Goal: Transaction & Acquisition: Purchase product/service

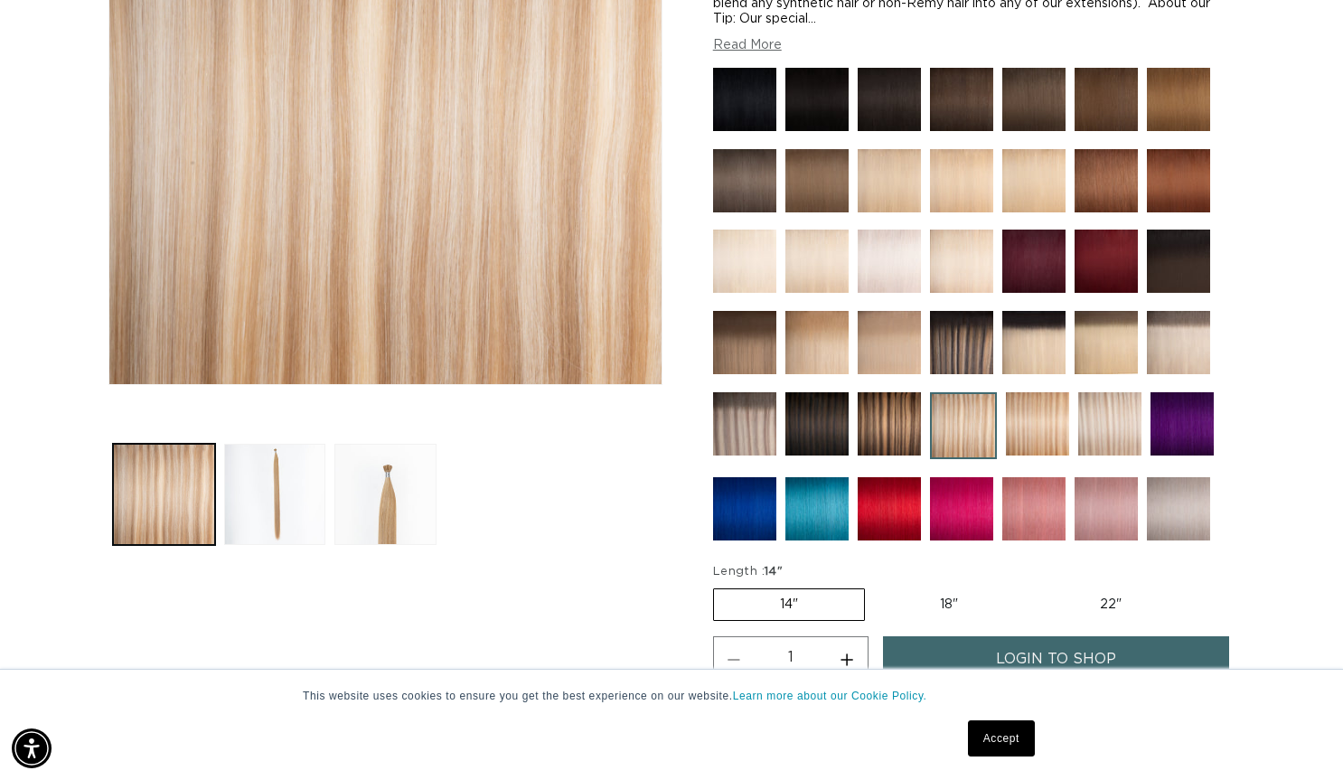
scroll to position [0, 1215]
click at [735, 353] on img at bounding box center [744, 342] width 63 height 63
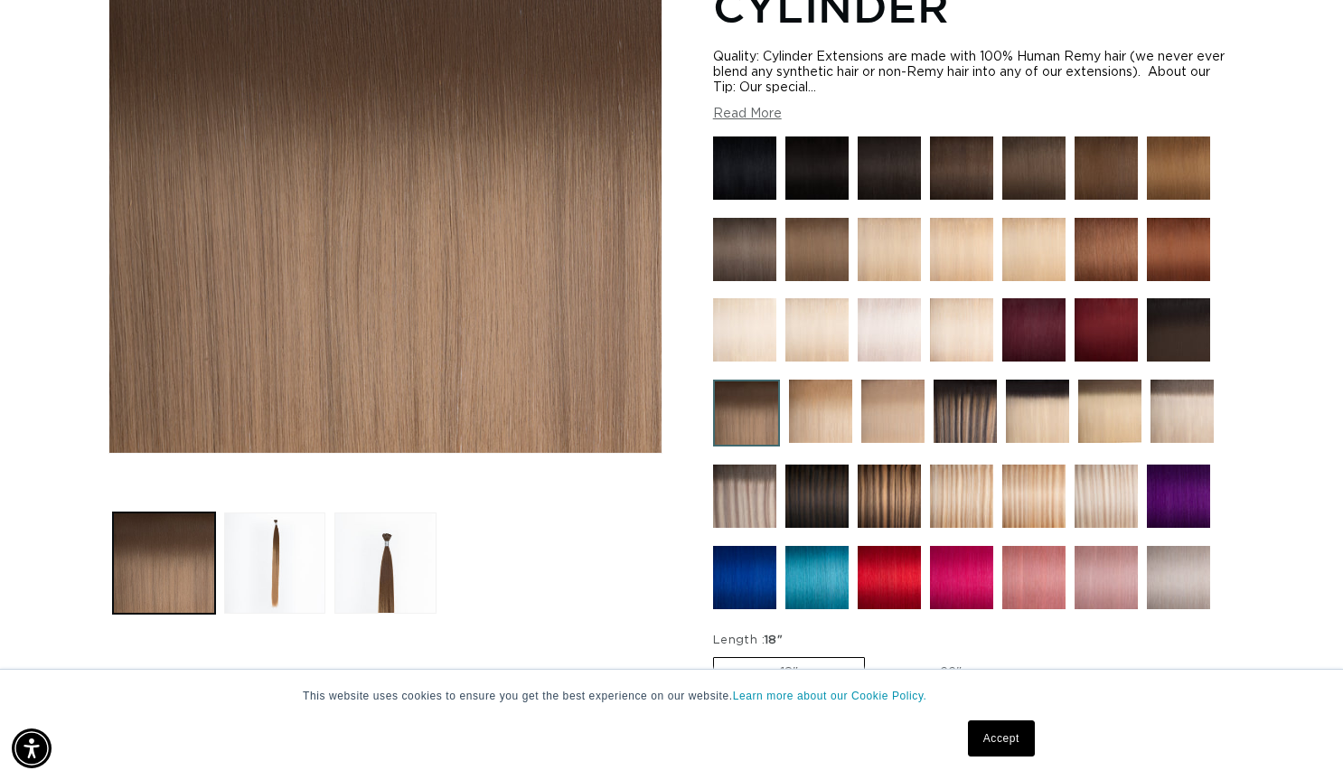
scroll to position [367, 0]
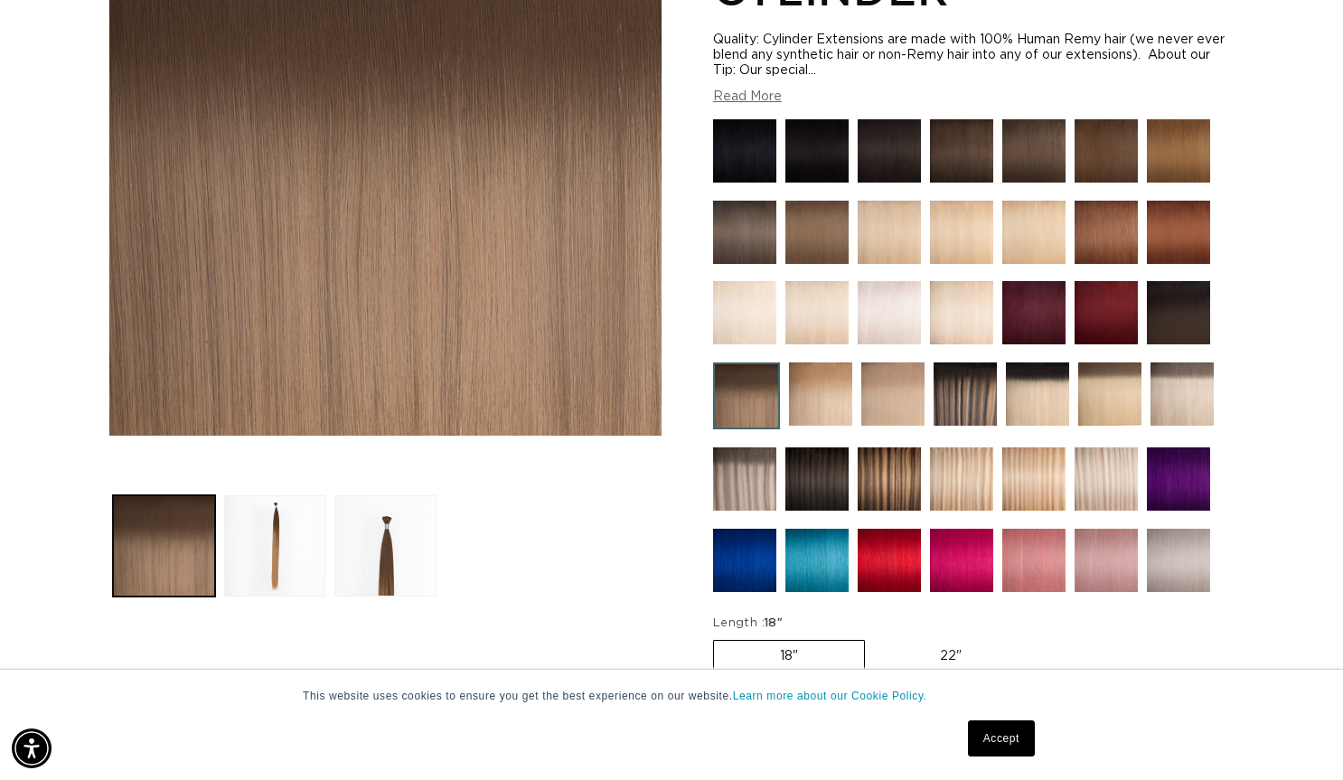
click at [898, 405] on img at bounding box center [893, 394] width 63 height 63
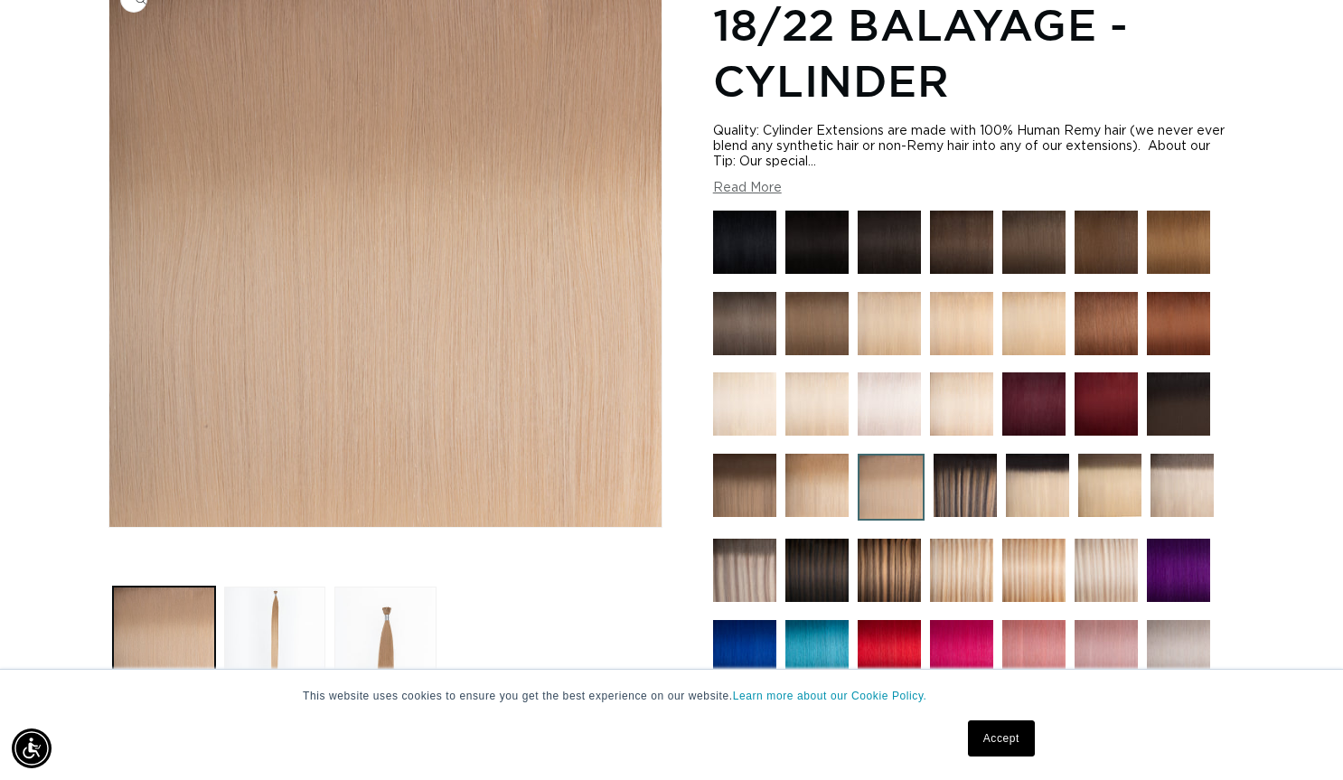
scroll to position [267, 0]
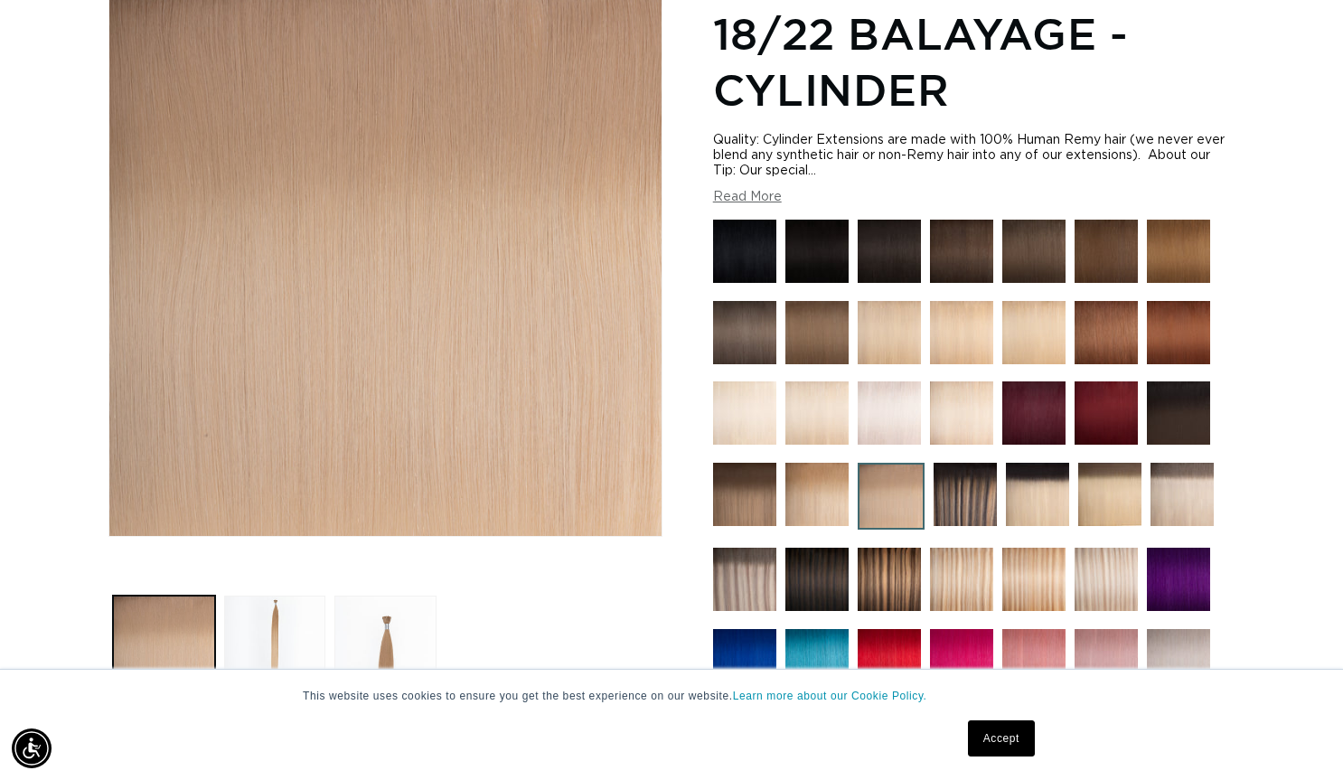
click at [737, 204] on button "Read More" at bounding box center [747, 197] width 69 height 15
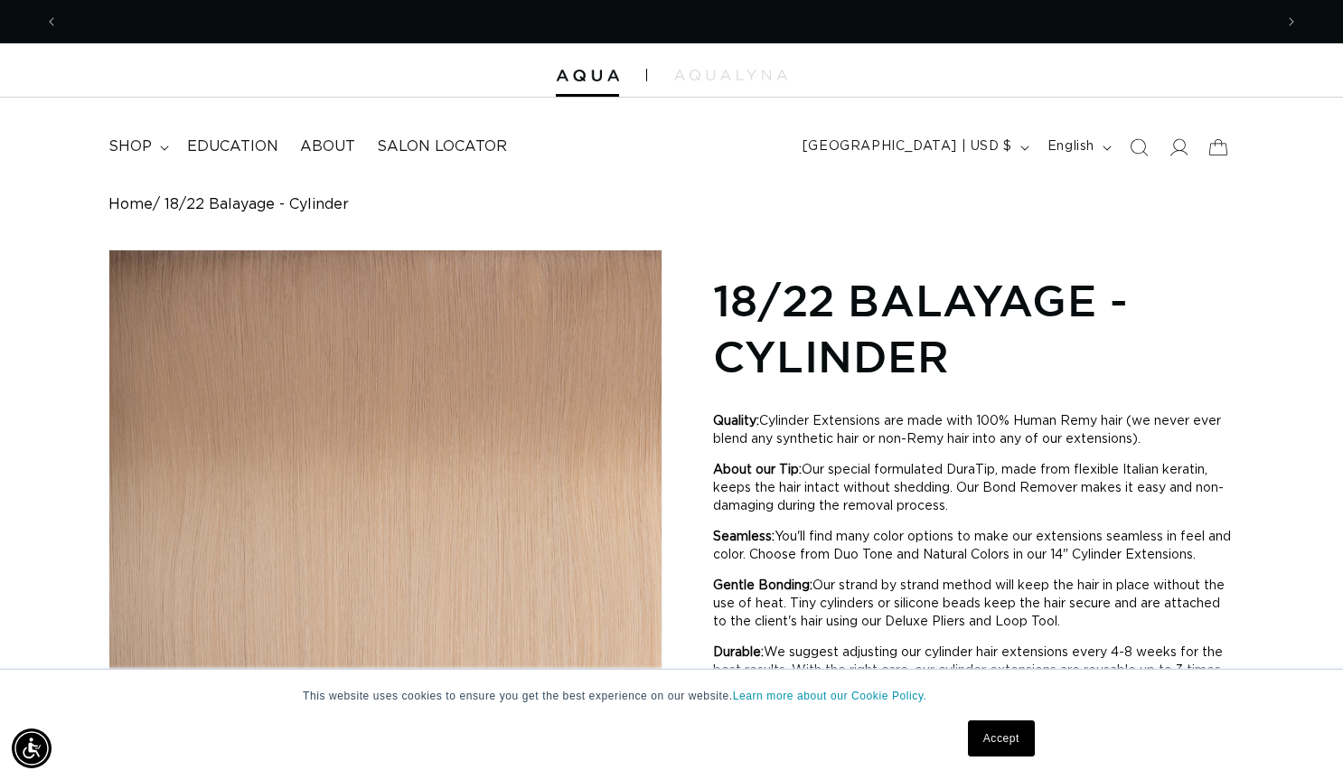
scroll to position [0, 0]
click at [163, 146] on icon at bounding box center [164, 148] width 9 height 5
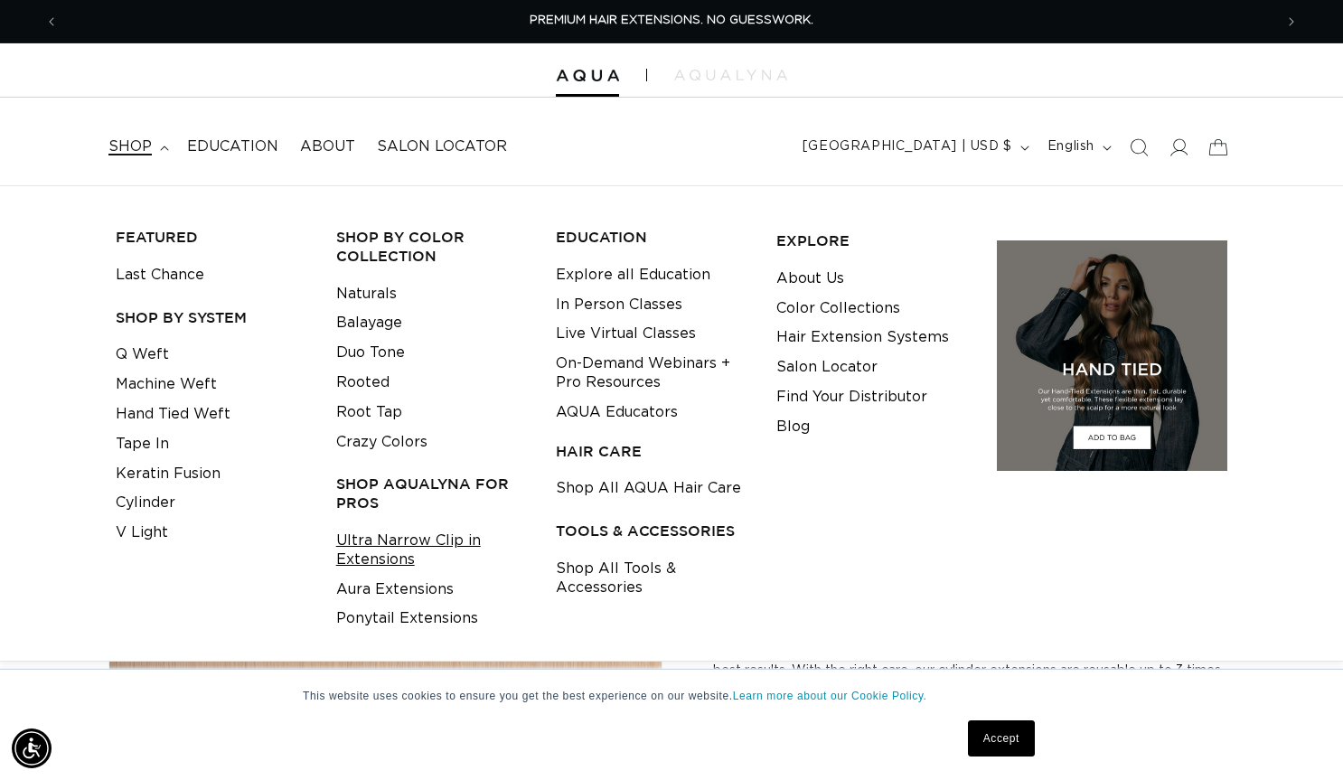
click at [387, 547] on link "Ultra Narrow Clip in Extensions" at bounding box center [432, 550] width 193 height 49
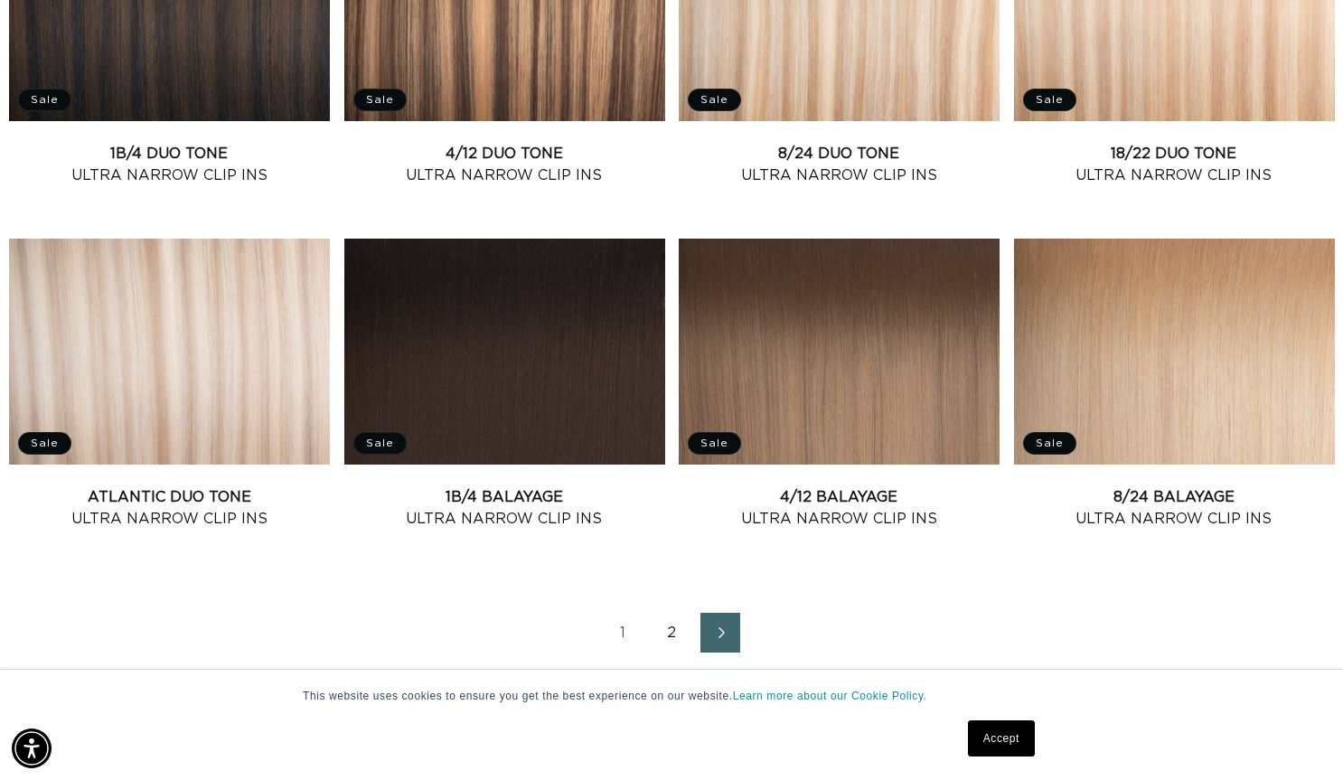
scroll to position [1858, 0]
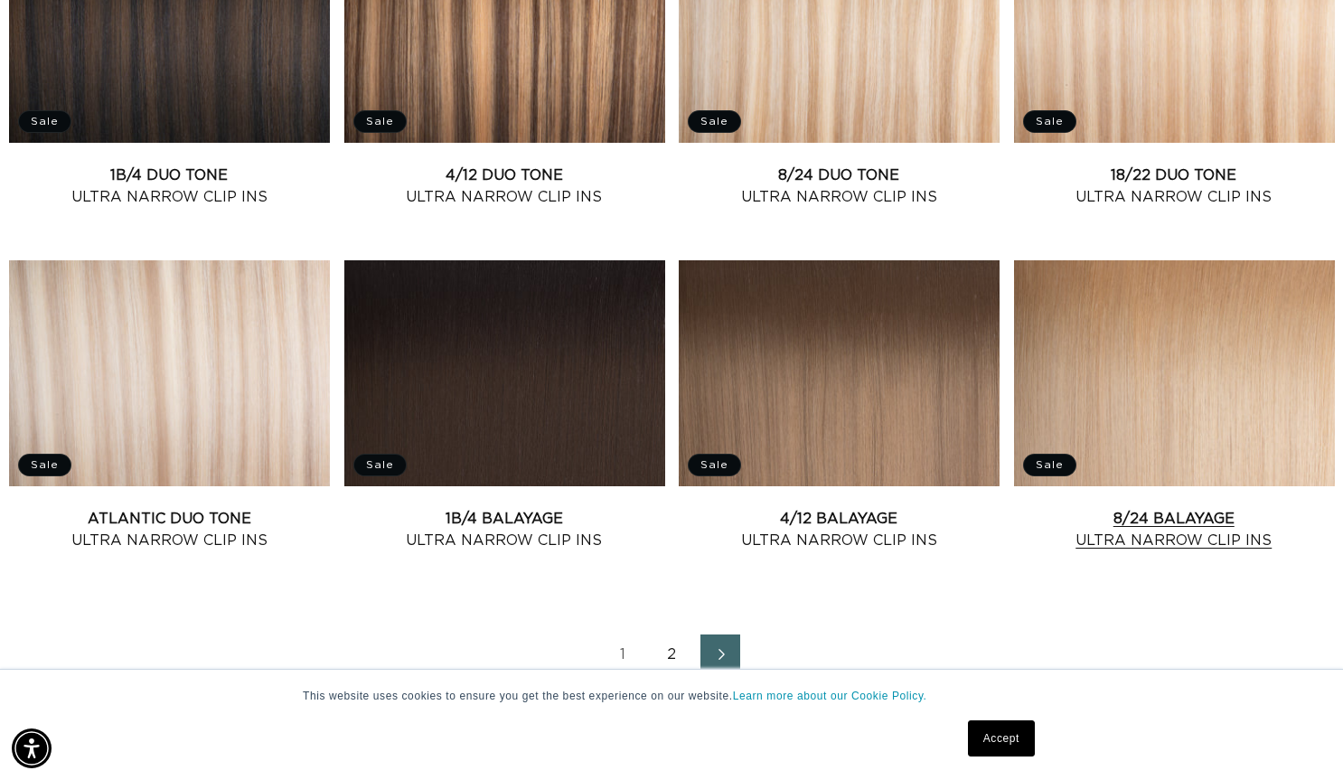
click at [1198, 508] on link "8/24 Balayage Ultra Narrow Clip Ins" at bounding box center [1174, 529] width 321 height 43
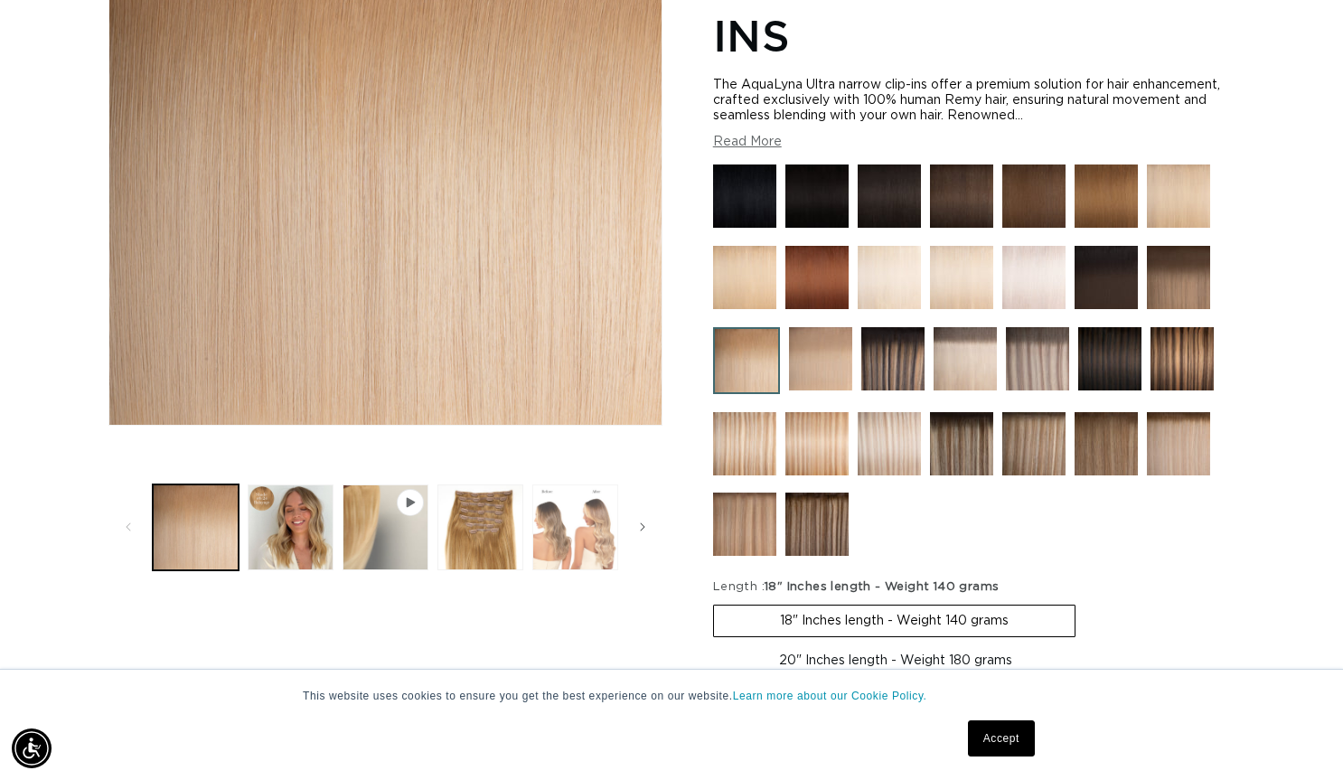
scroll to position [0, 1215]
click at [584, 525] on button "Load image 4 in gallery view" at bounding box center [576, 528] width 86 height 86
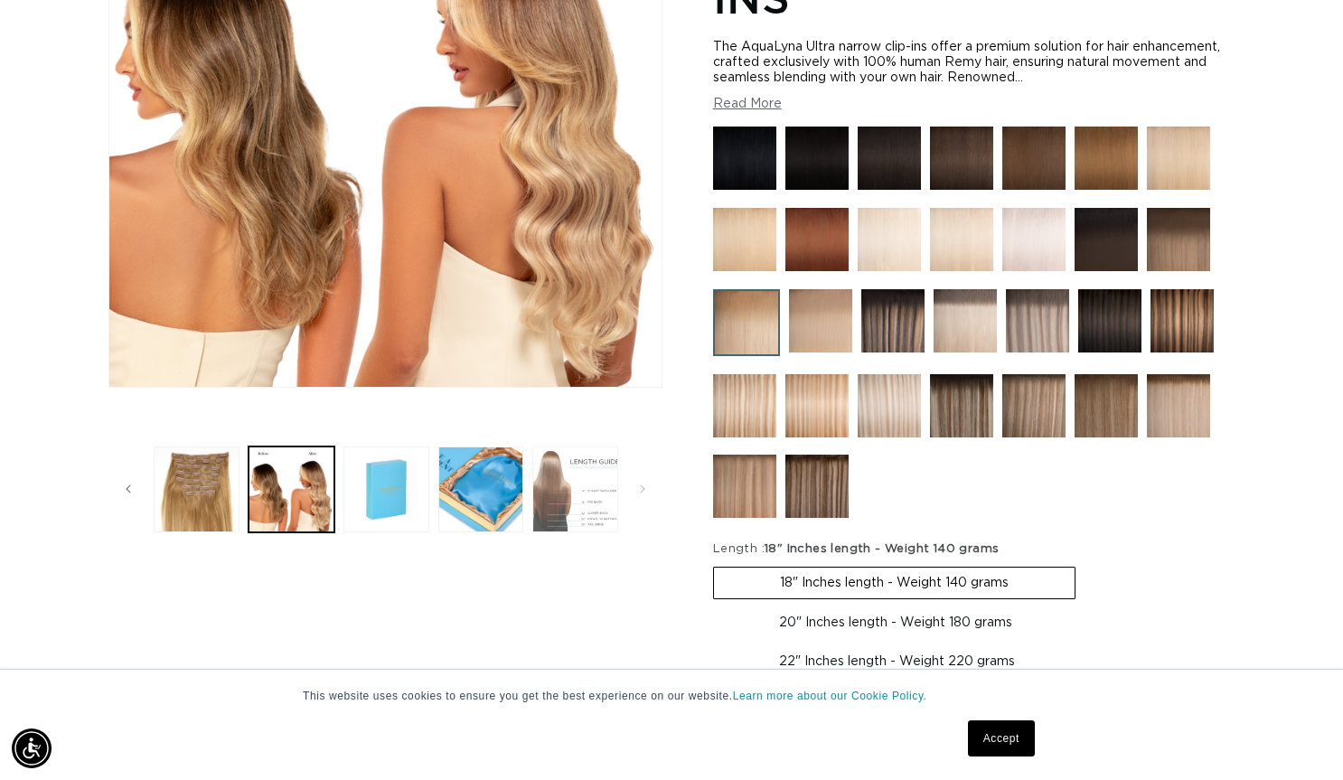
click at [598, 491] on button "Load image 7 in gallery view" at bounding box center [576, 490] width 86 height 86
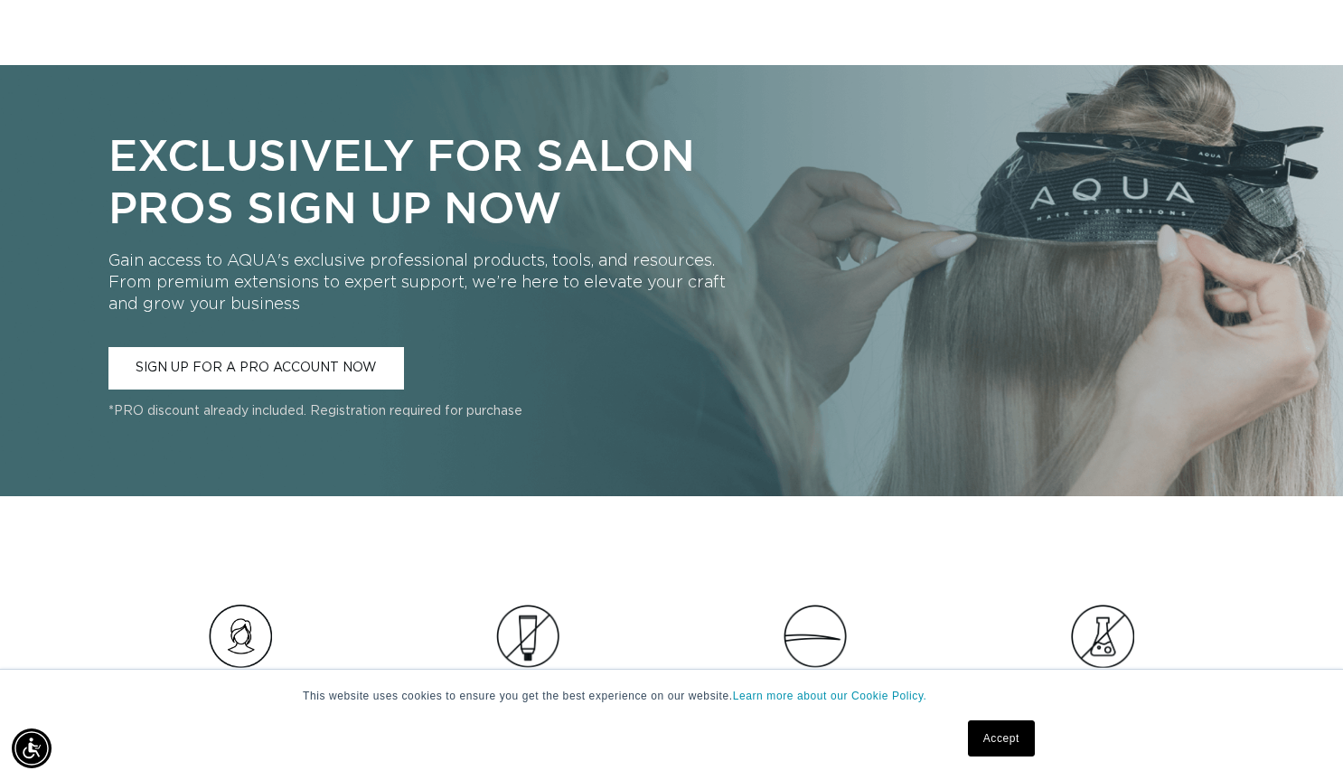
scroll to position [1555, 0]
